Goal: Transaction & Acquisition: Purchase product/service

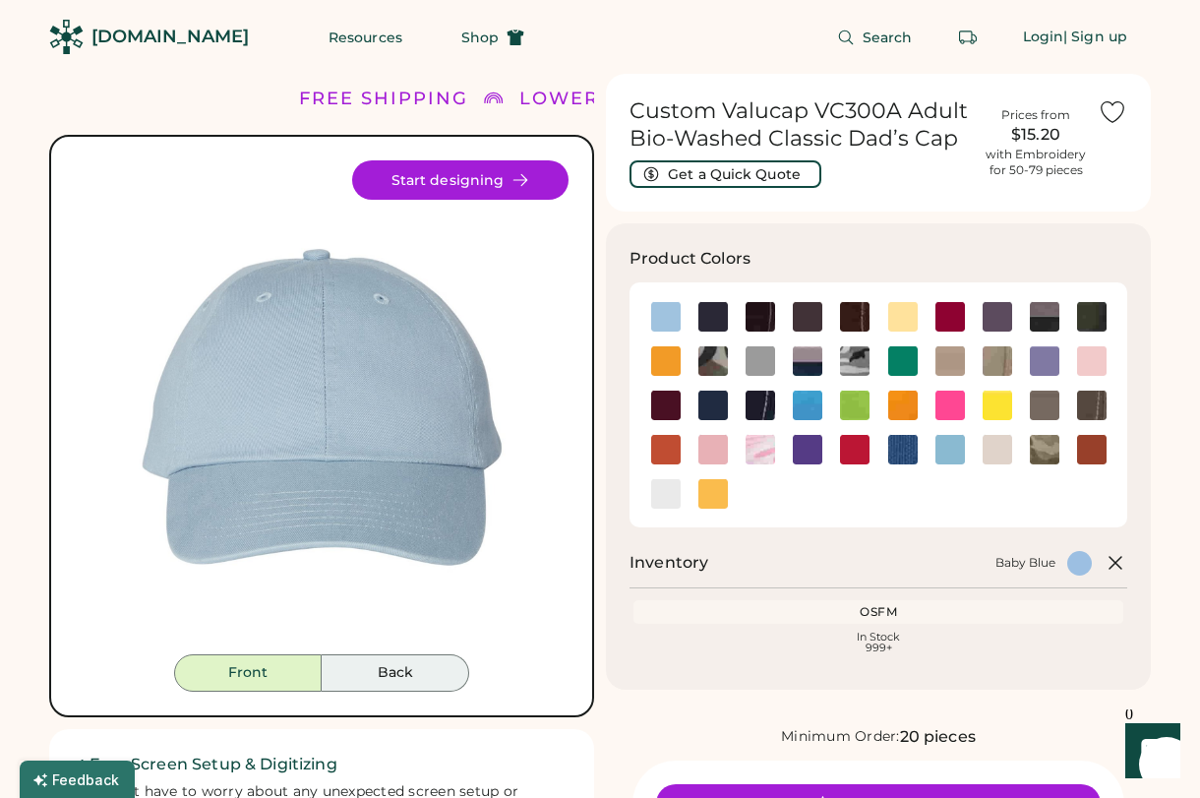
click at [398, 673] on button "Back" at bounding box center [396, 672] width 148 height 37
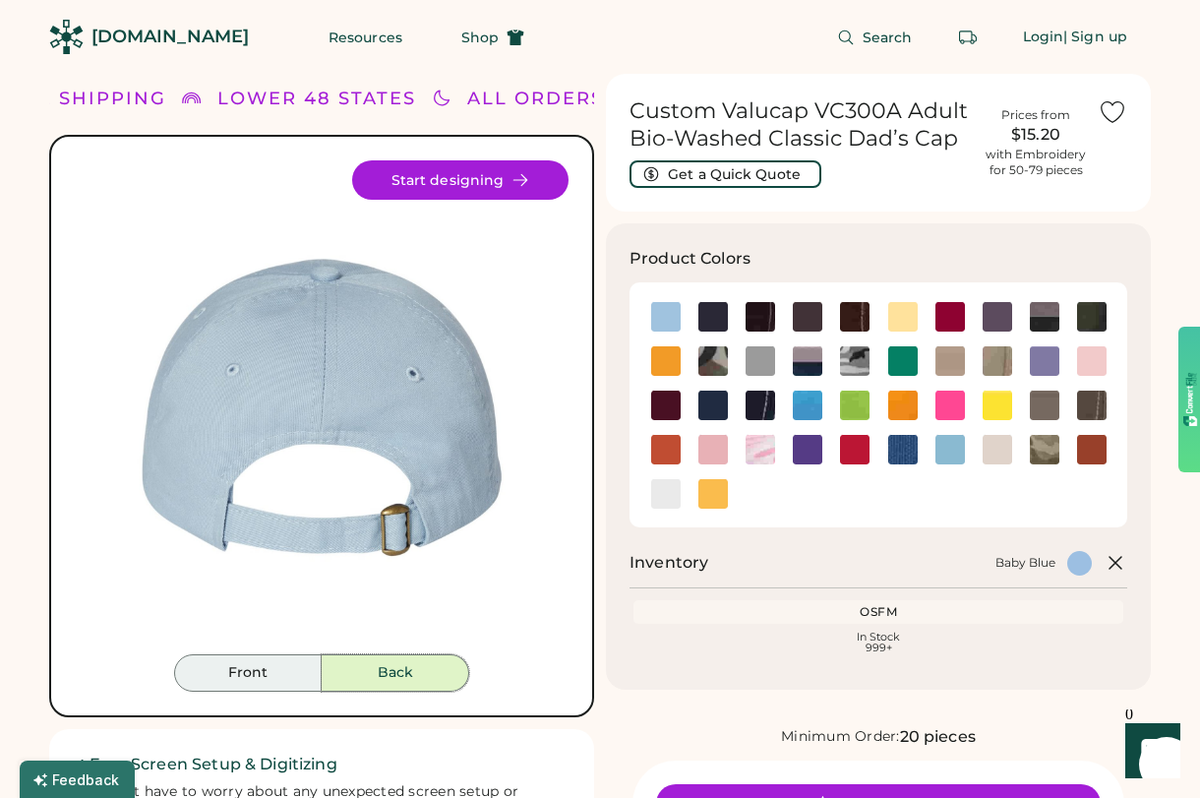
click at [242, 673] on button "Front" at bounding box center [248, 672] width 148 height 37
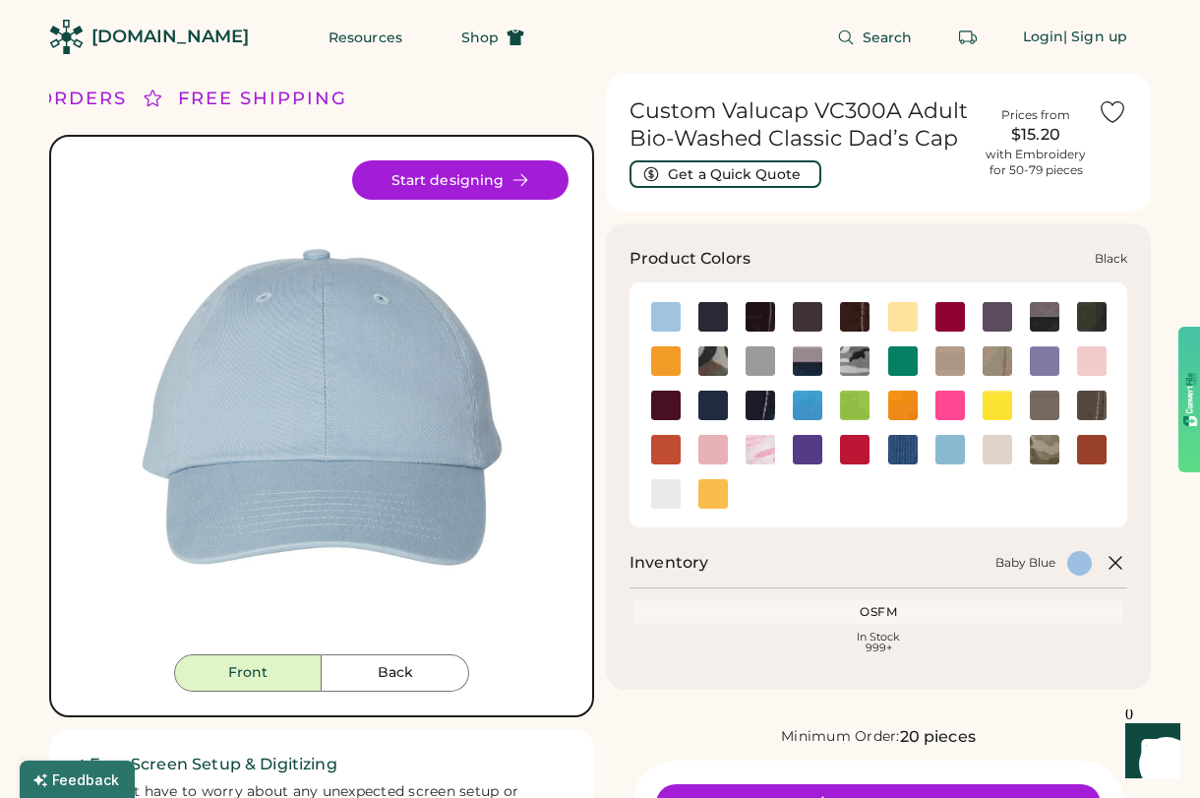
click at [713, 320] on img at bounding box center [713, 317] width 30 height 30
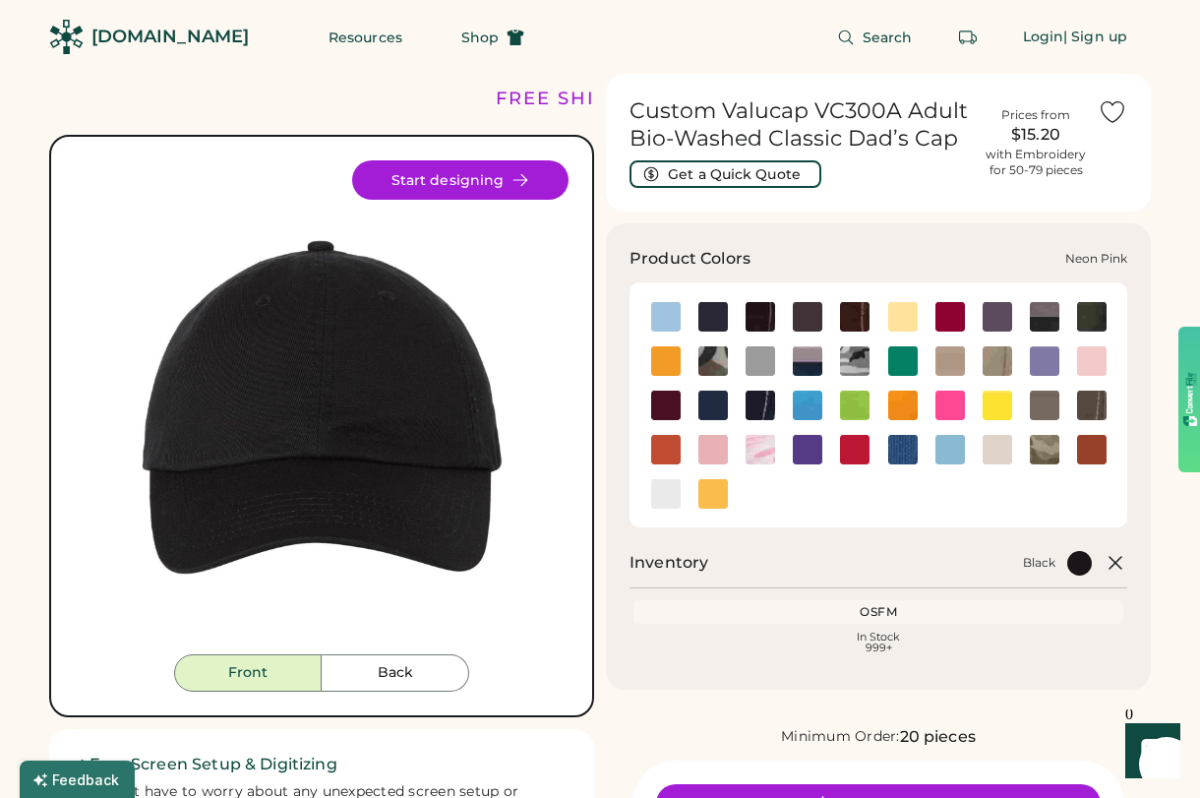
click at [948, 406] on img at bounding box center [951, 406] width 30 height 30
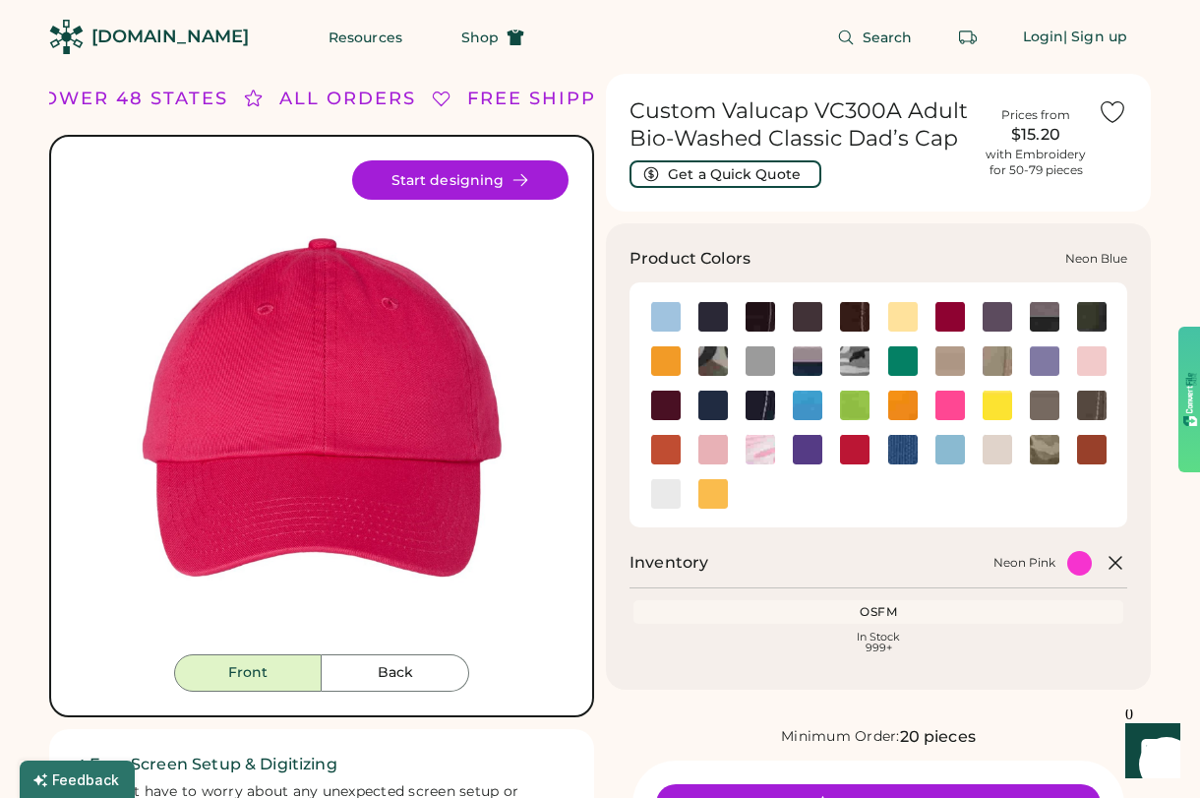
click at [810, 401] on img at bounding box center [808, 406] width 30 height 30
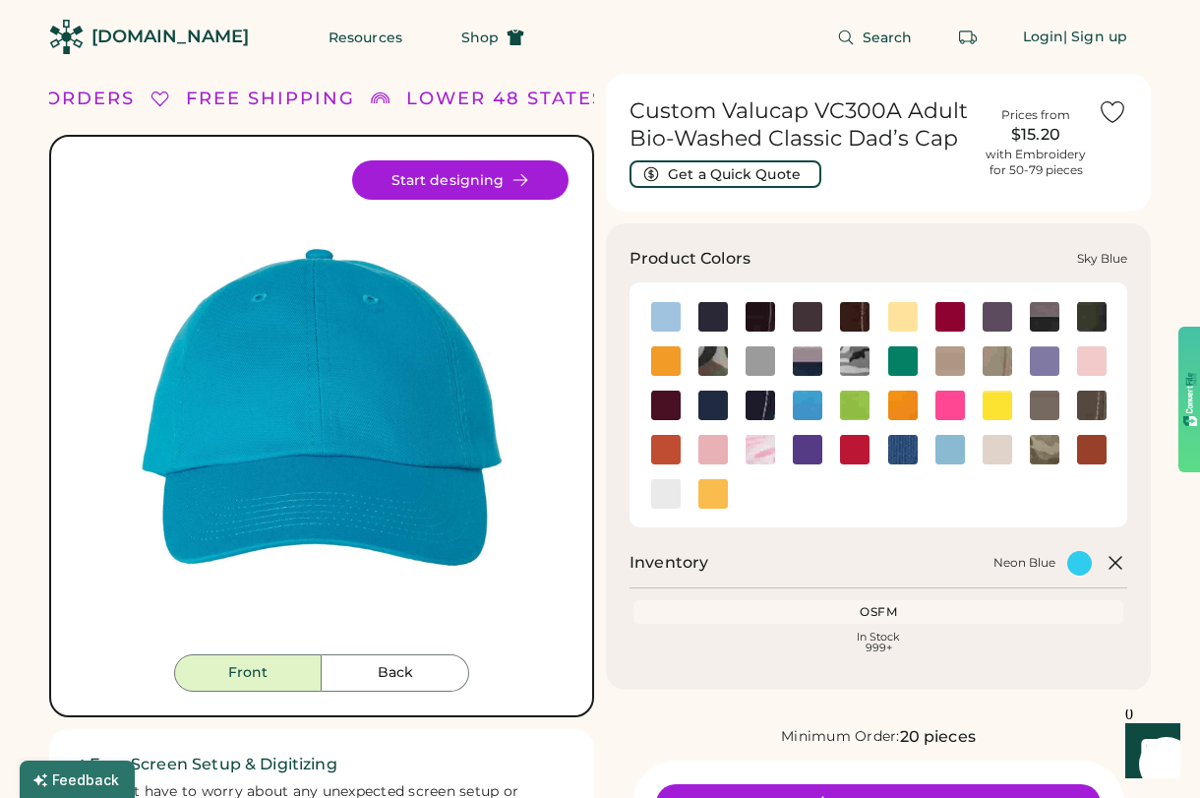
click at [950, 447] on img at bounding box center [951, 450] width 30 height 30
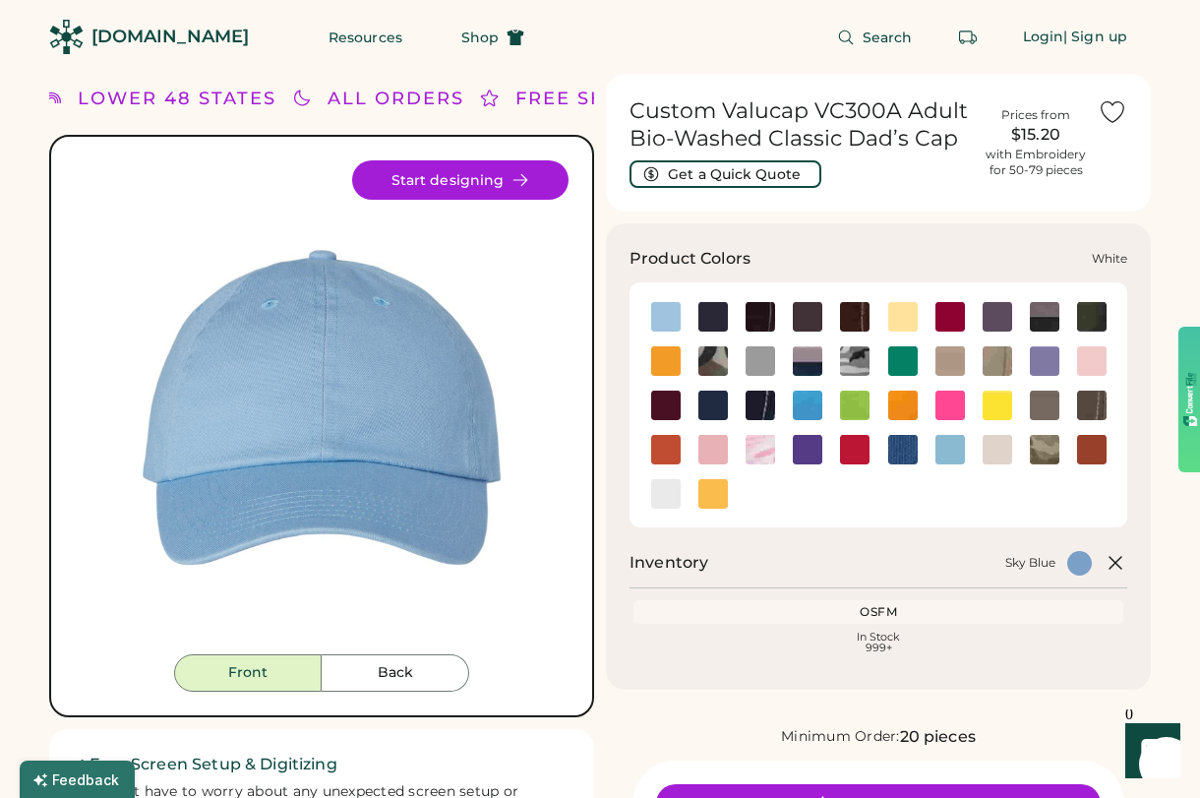
click at [666, 494] on img at bounding box center [666, 494] width 30 height 30
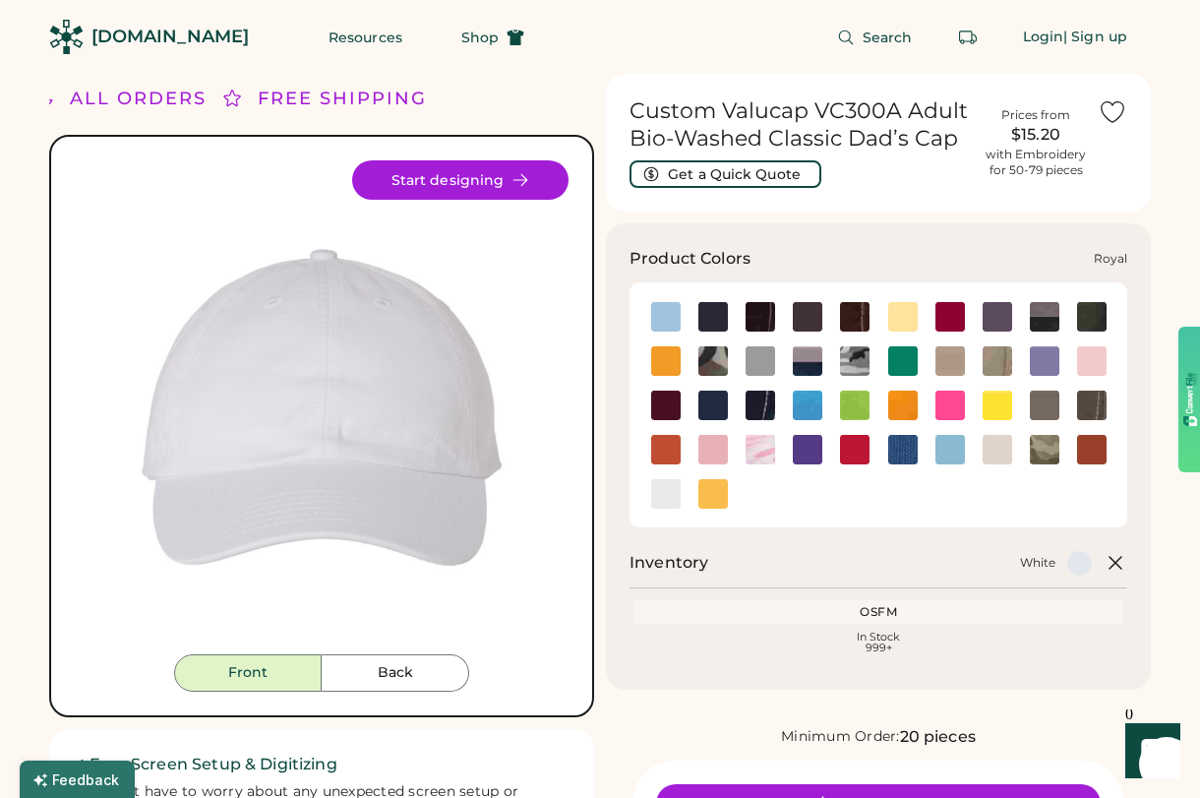
click at [905, 449] on img at bounding box center [903, 450] width 30 height 30
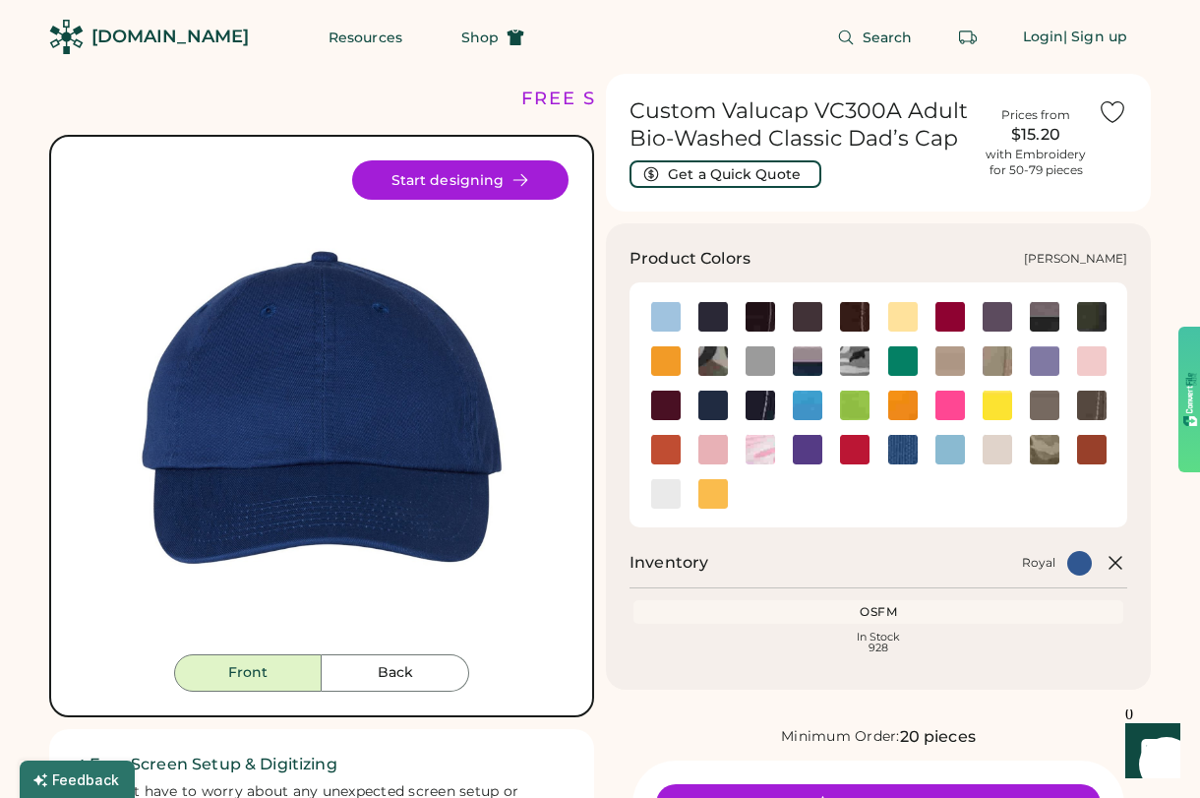
click at [904, 362] on img at bounding box center [903, 361] width 30 height 30
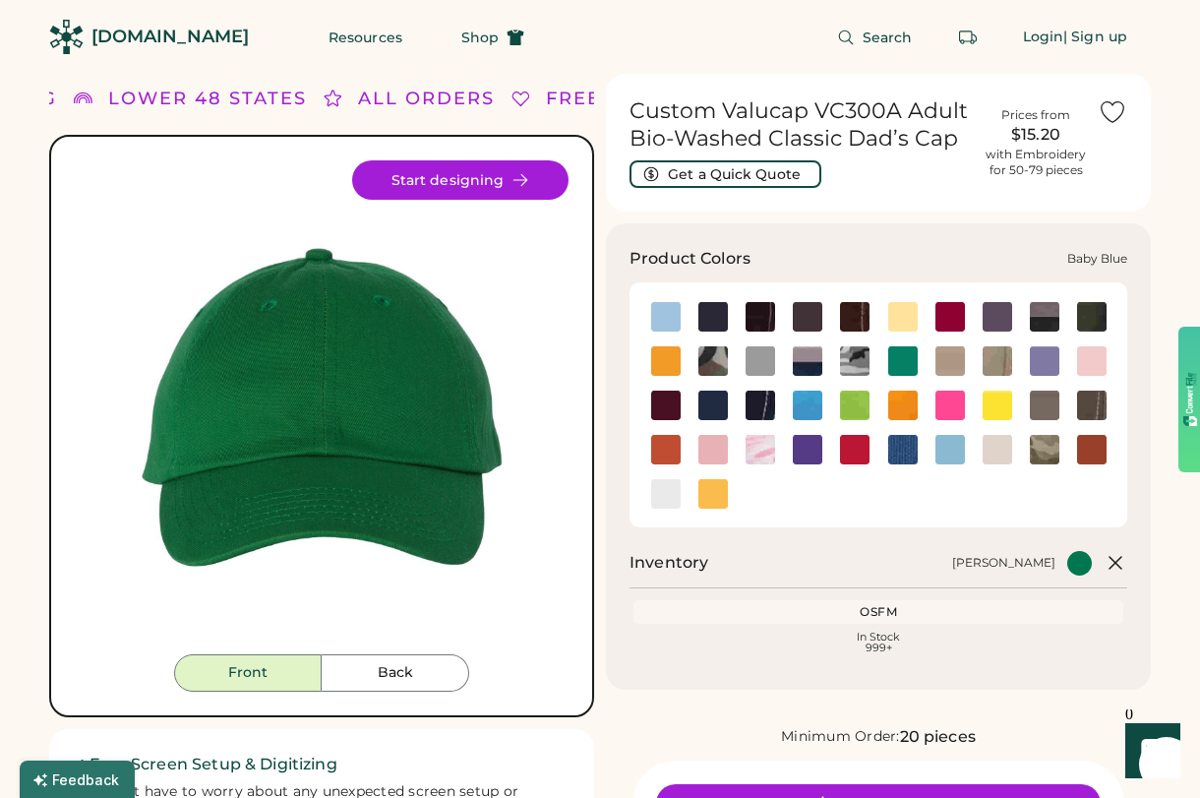
click at [667, 313] on img at bounding box center [666, 317] width 30 height 30
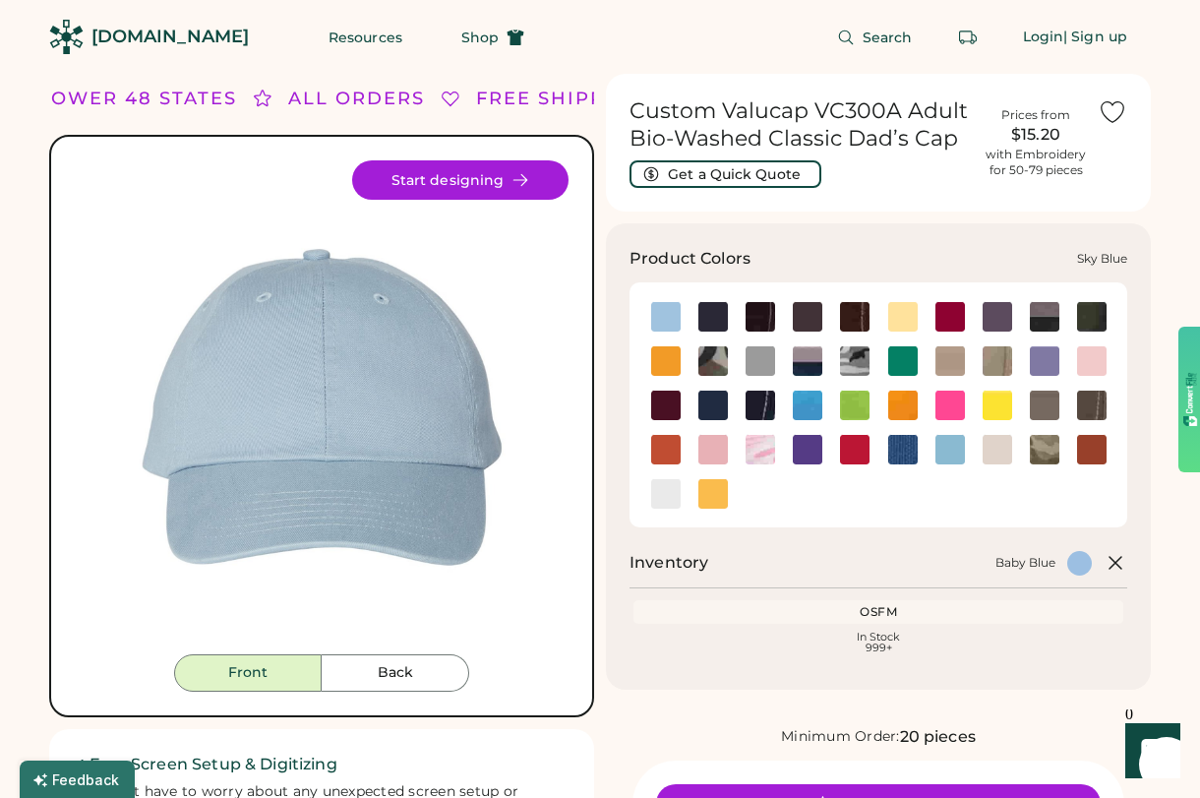
click at [946, 449] on img at bounding box center [951, 450] width 30 height 30
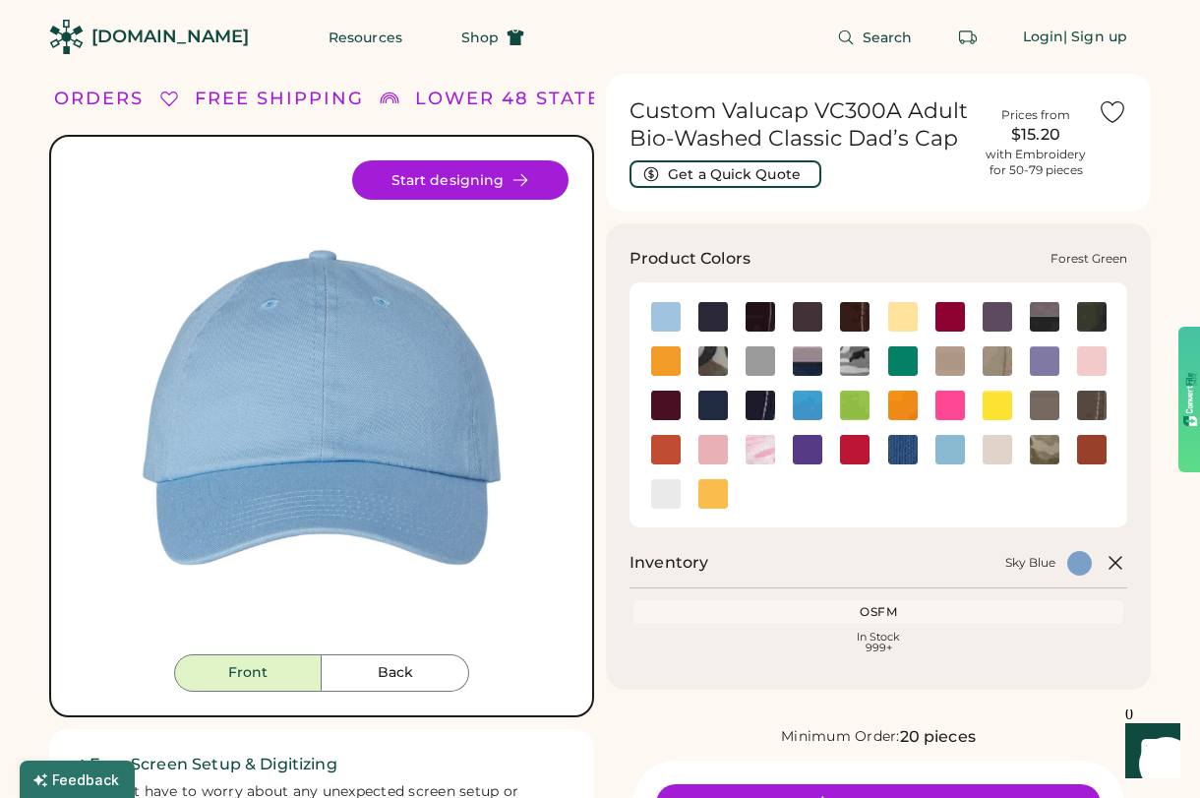
click at [1092, 317] on img at bounding box center [1092, 317] width 30 height 30
